Goal: Information Seeking & Learning: Understand process/instructions

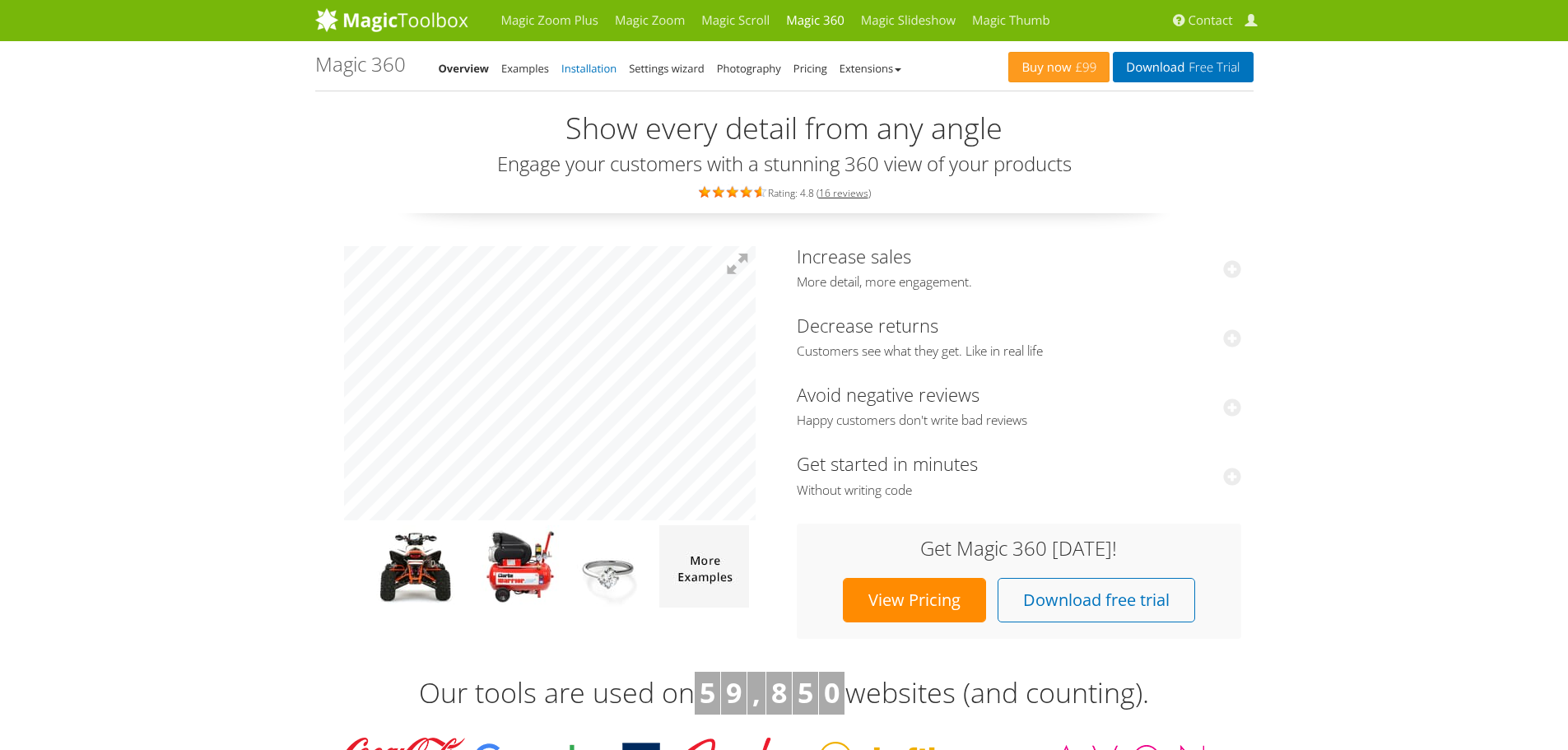
click at [581, 66] on link "Installation" at bounding box center [589, 68] width 55 height 15
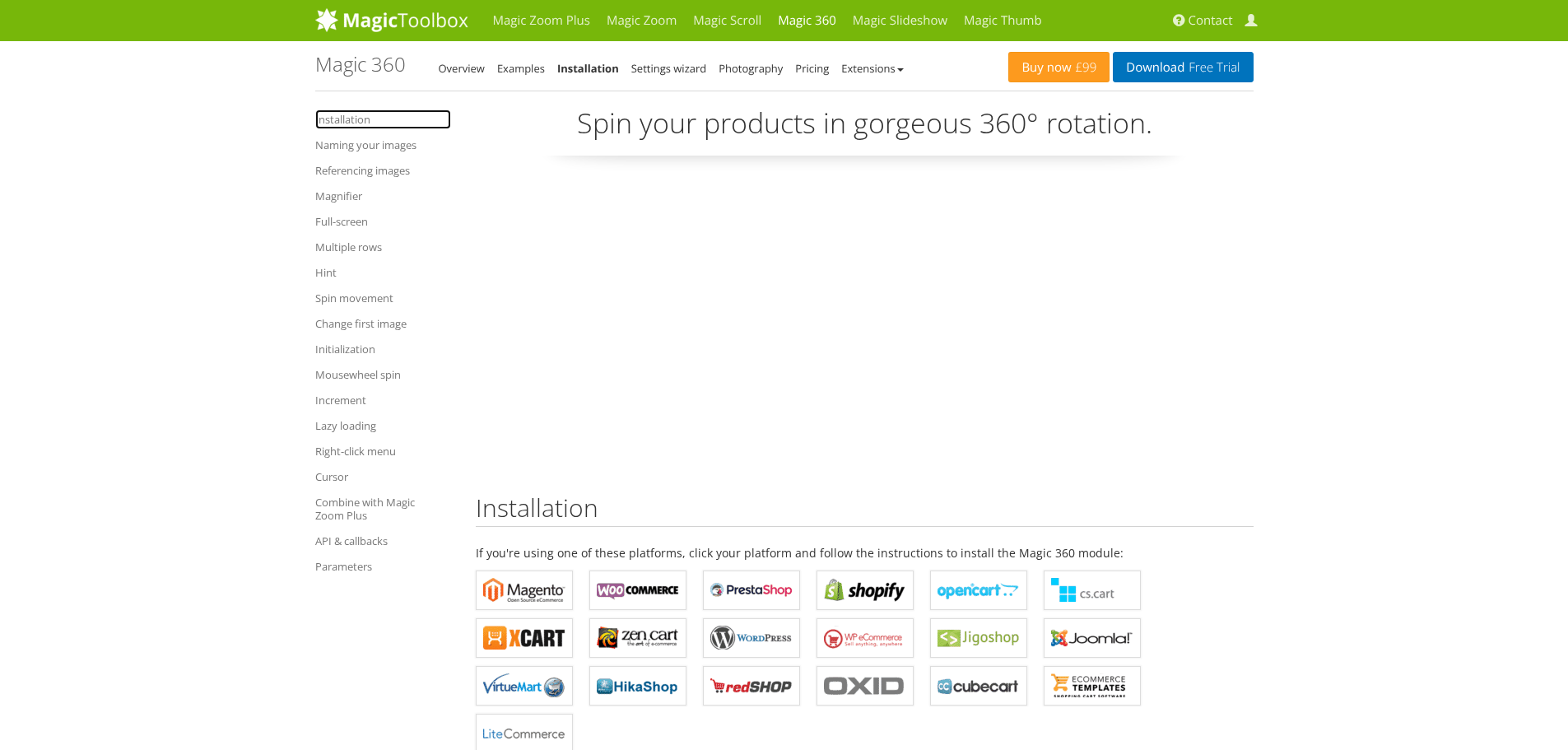
click at [343, 121] on link "Installation" at bounding box center [383, 119] width 136 height 20
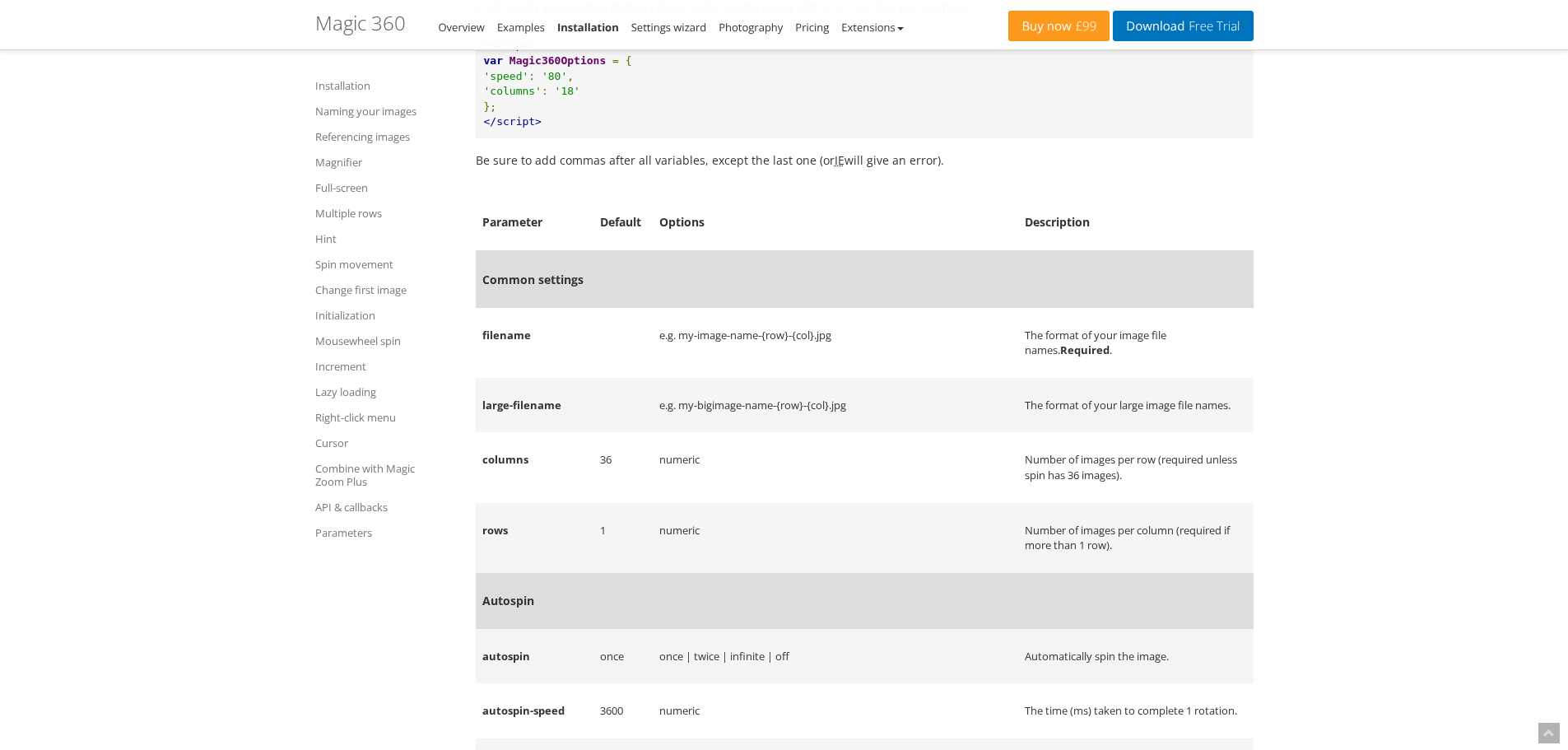
scroll to position [16141, 0]
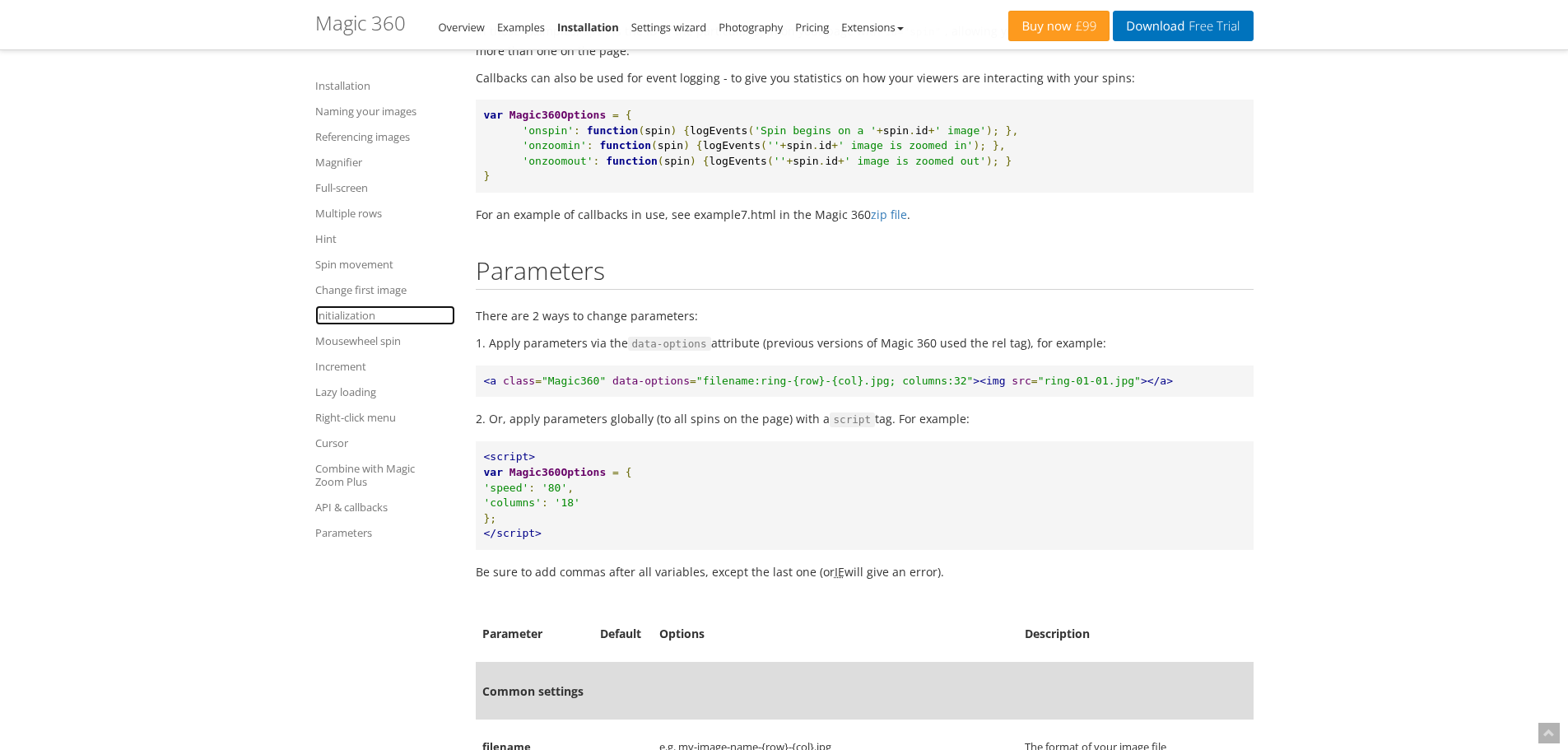
click at [357, 315] on link "Initialization" at bounding box center [385, 314] width 140 height 20
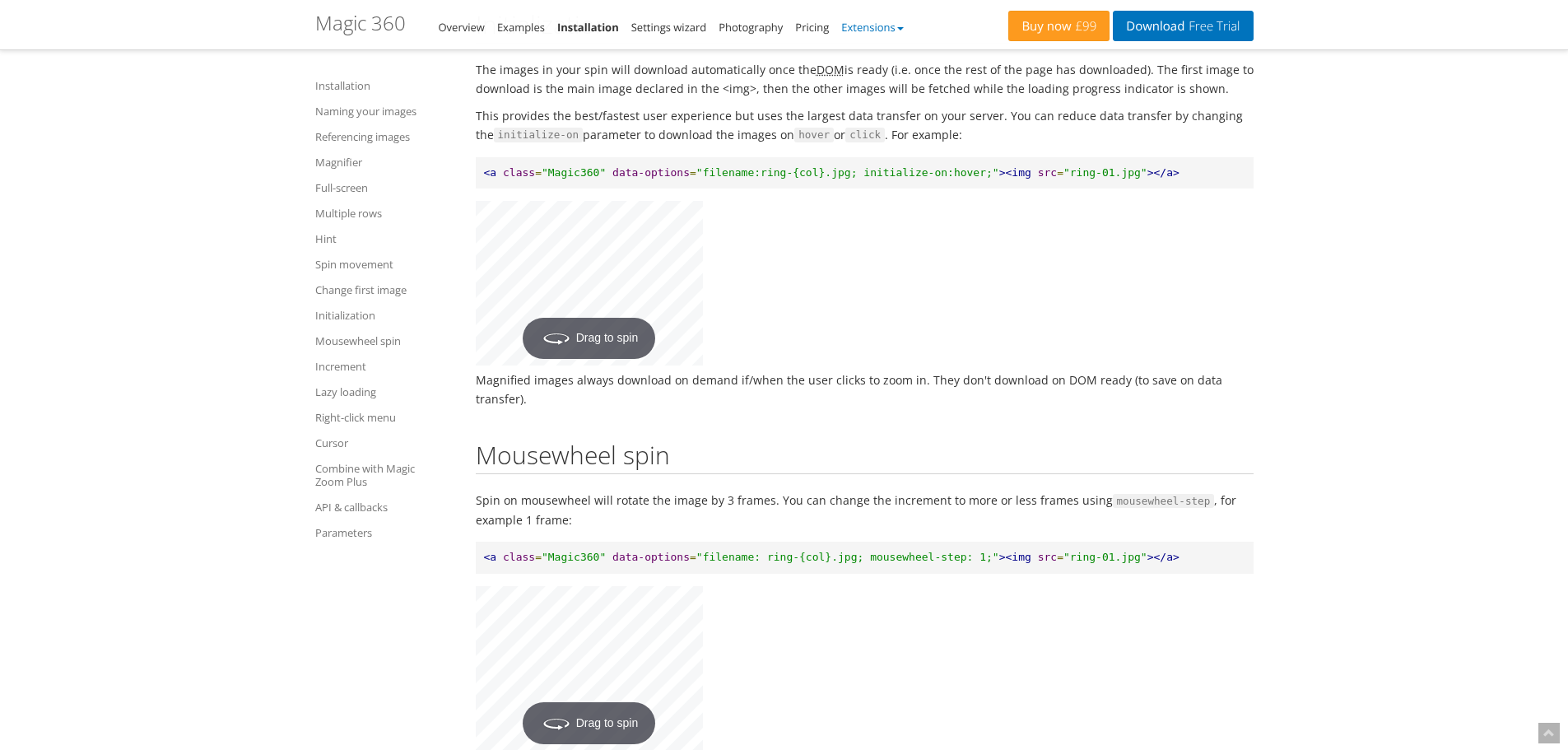
click at [871, 27] on link "Extensions" at bounding box center [872, 27] width 62 height 15
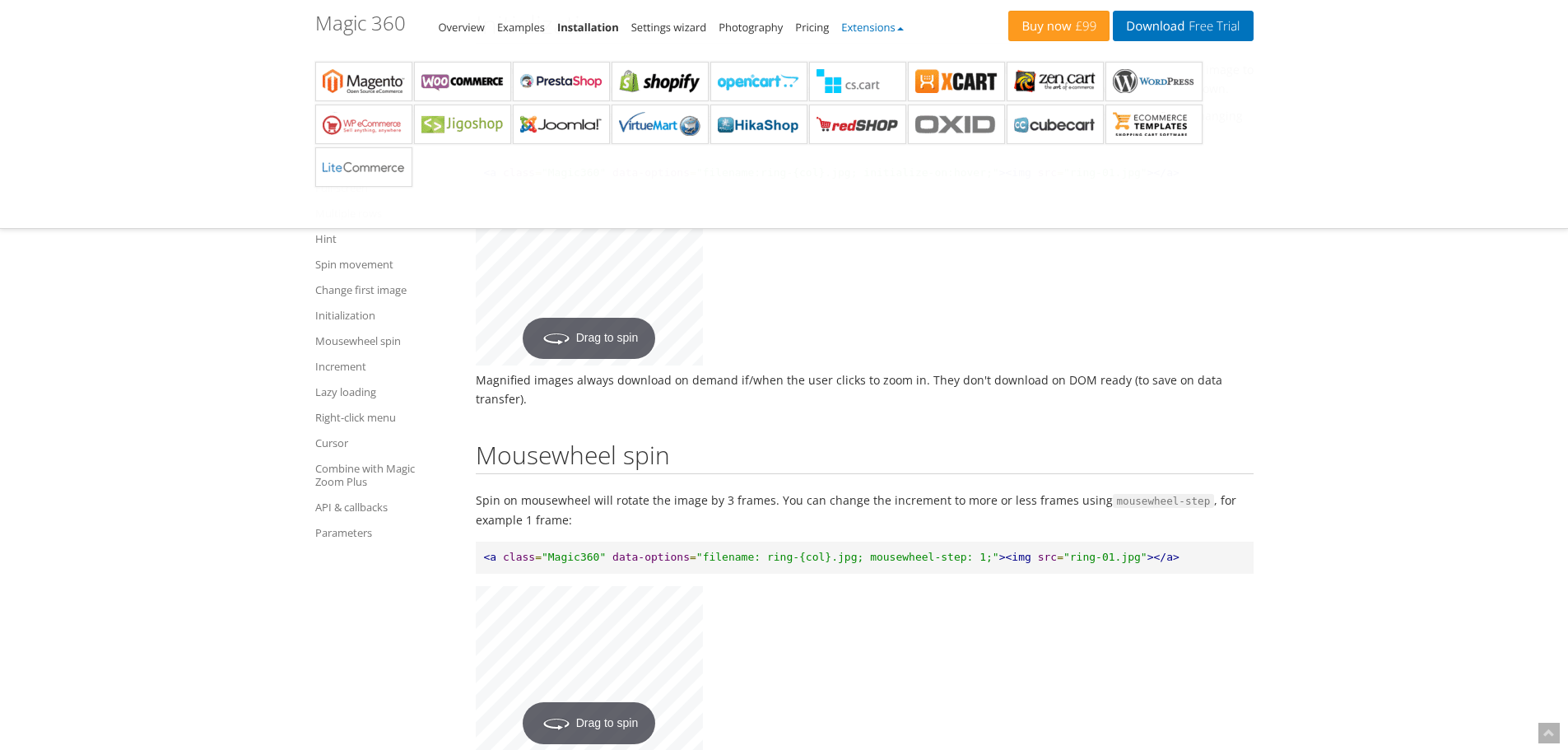
click at [871, 27] on link "Extensions" at bounding box center [872, 27] width 62 height 15
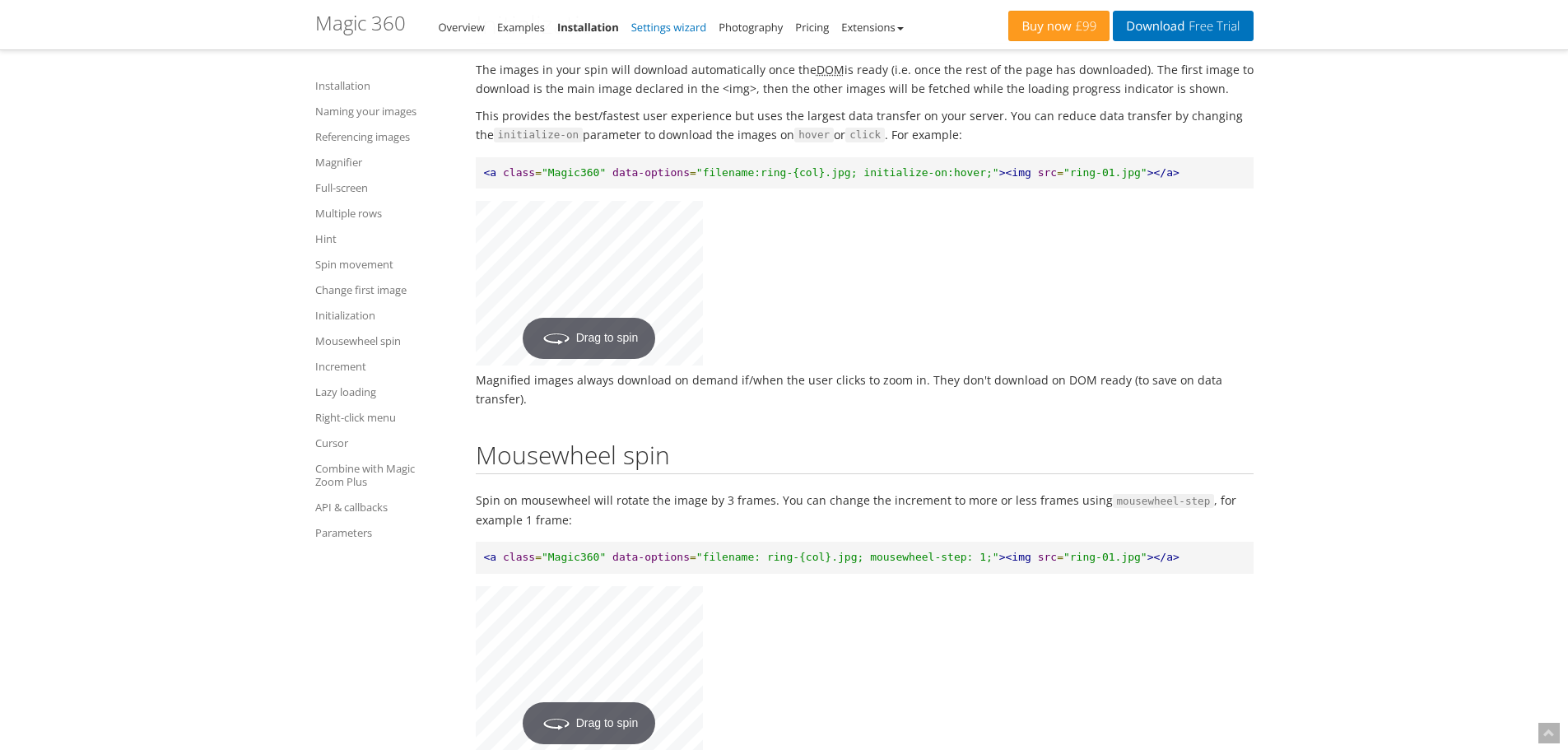
click at [651, 26] on link "Settings wizard" at bounding box center [669, 27] width 76 height 15
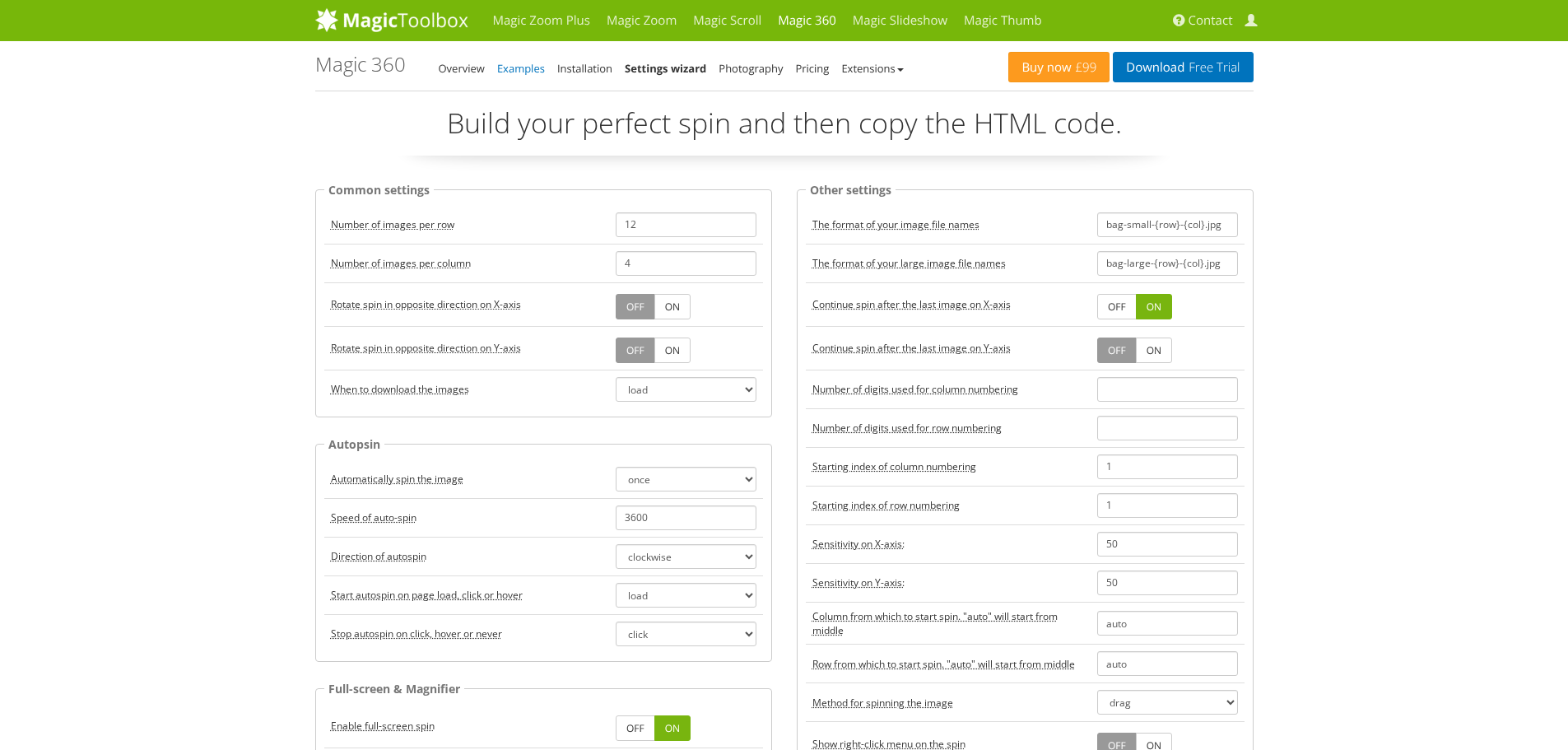
click at [519, 70] on link "Examples" at bounding box center [522, 68] width 48 height 15
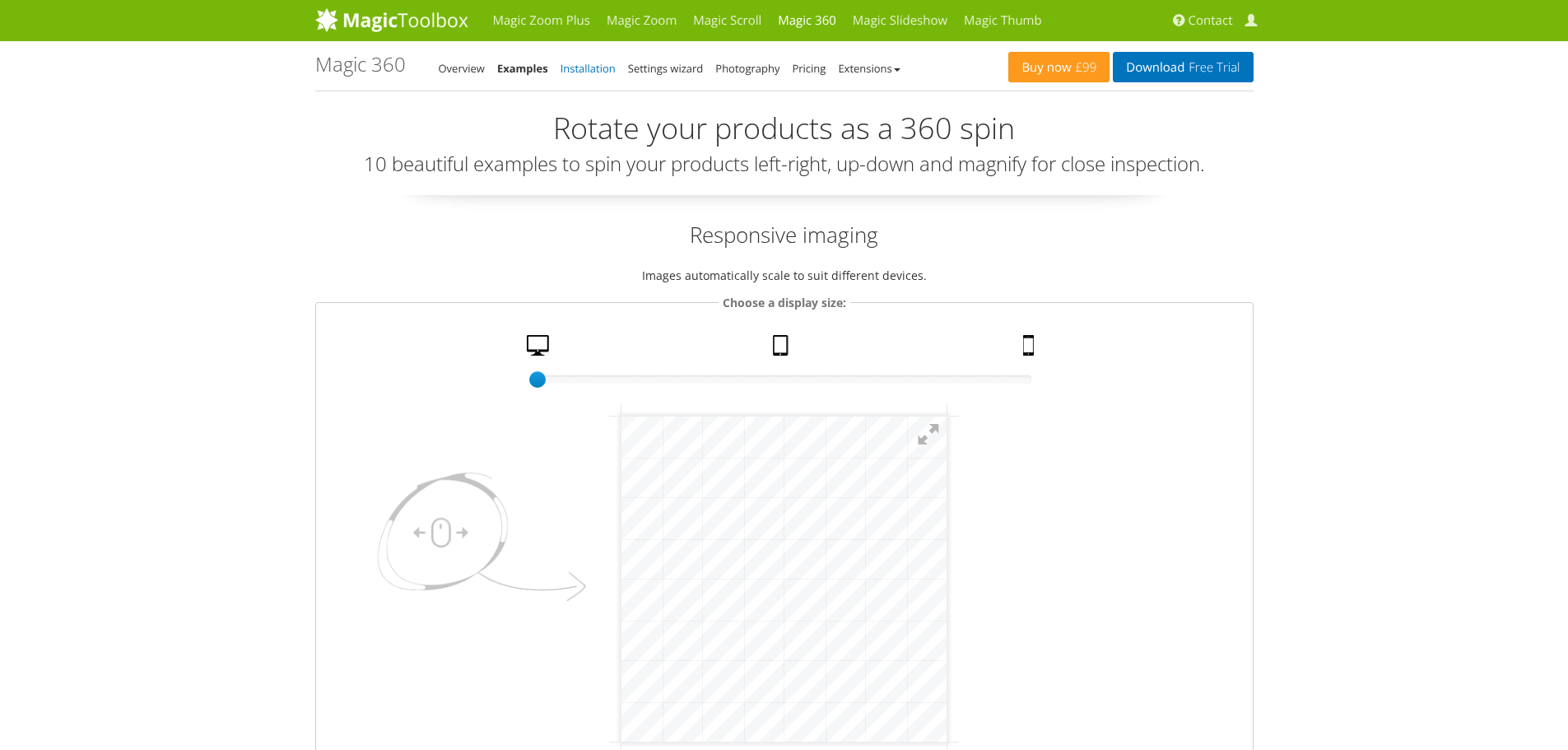
click at [576, 69] on link "Installation" at bounding box center [588, 68] width 55 height 15
